Goal: Task Accomplishment & Management: Complete application form

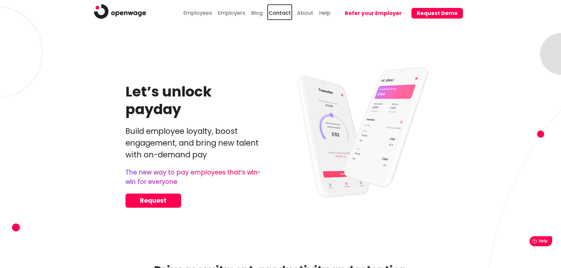
click at [284, 14] on link "Contact" at bounding box center [279, 12] width 25 height 16
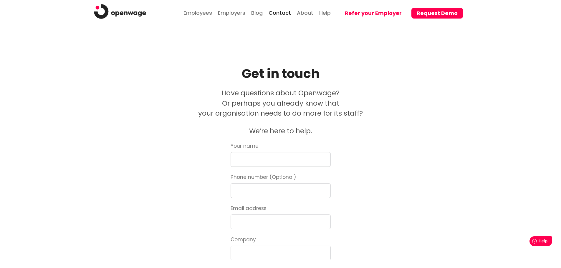
click at [449, 14] on button "Request Demo" at bounding box center [438, 13] width 52 height 11
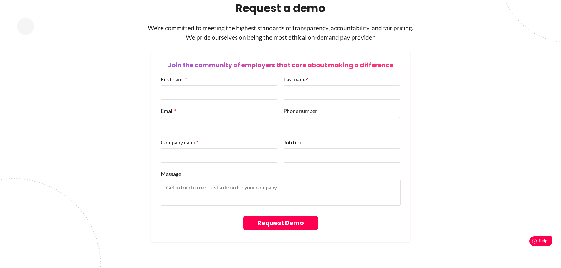
click at [230, 91] on input "First name *" at bounding box center [219, 92] width 117 height 15
type input "Lee"
type input "Roberts"
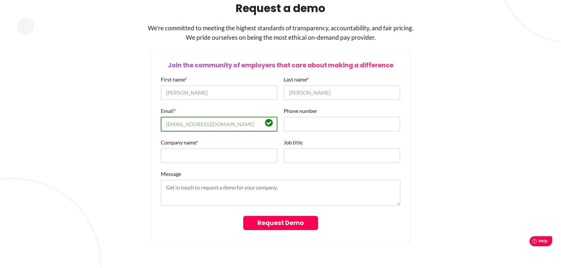
type input "l.robertsbryonyhouse@mail.com"
type input "Bryony House Ltd"
type input "HR/Admin Manager"
type textarea "Please can i request a demo, this is urgent"
click at [307, 128] on input "Phone number" at bounding box center [342, 124] width 117 height 15
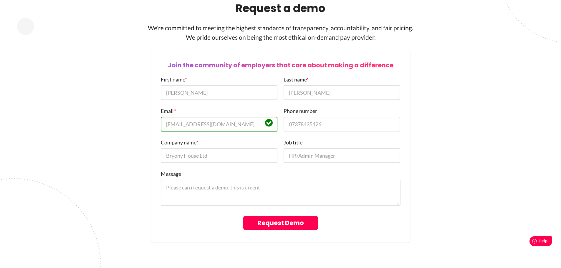
type input "07378435426"
click at [274, 229] on input "Request Demo" at bounding box center [280, 223] width 75 height 14
